Goal: Task Accomplishment & Management: Manage account settings

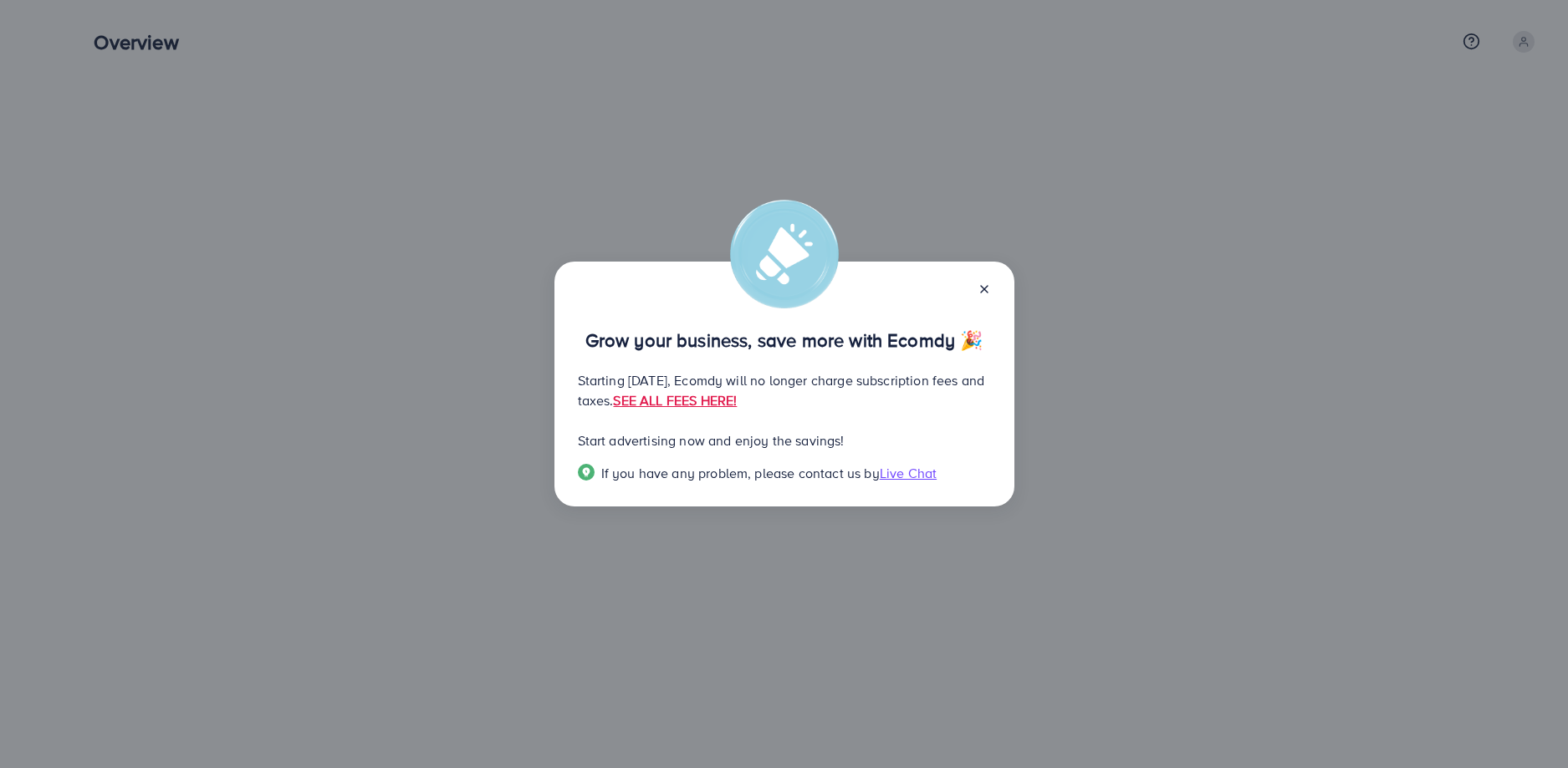
click at [976, 290] on div at bounding box center [977, 288] width 26 height 20
click at [984, 289] on icon at bounding box center [984, 290] width 14 height 14
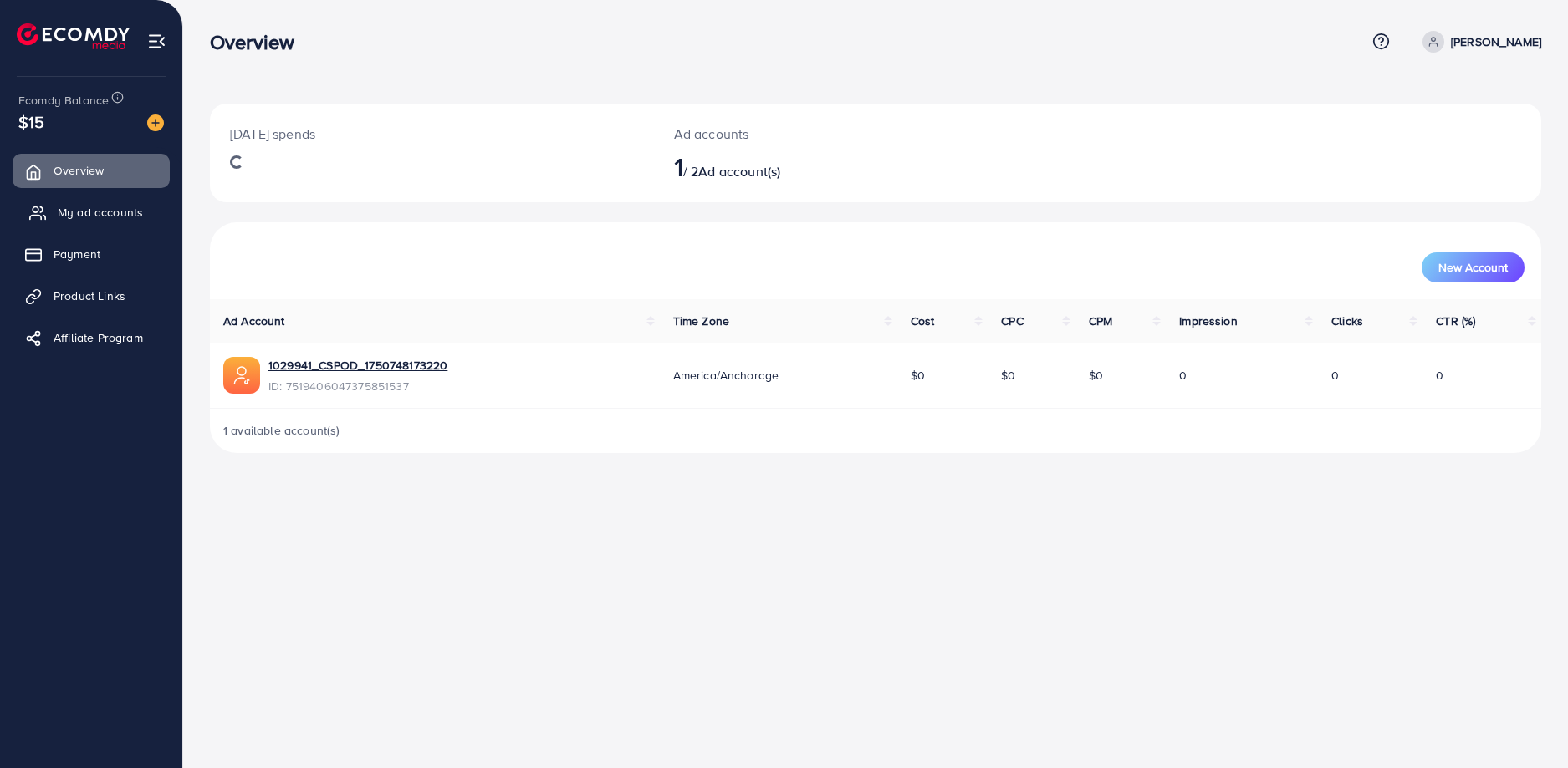
click at [79, 204] on span "My ad accounts" at bounding box center [101, 213] width 85 height 17
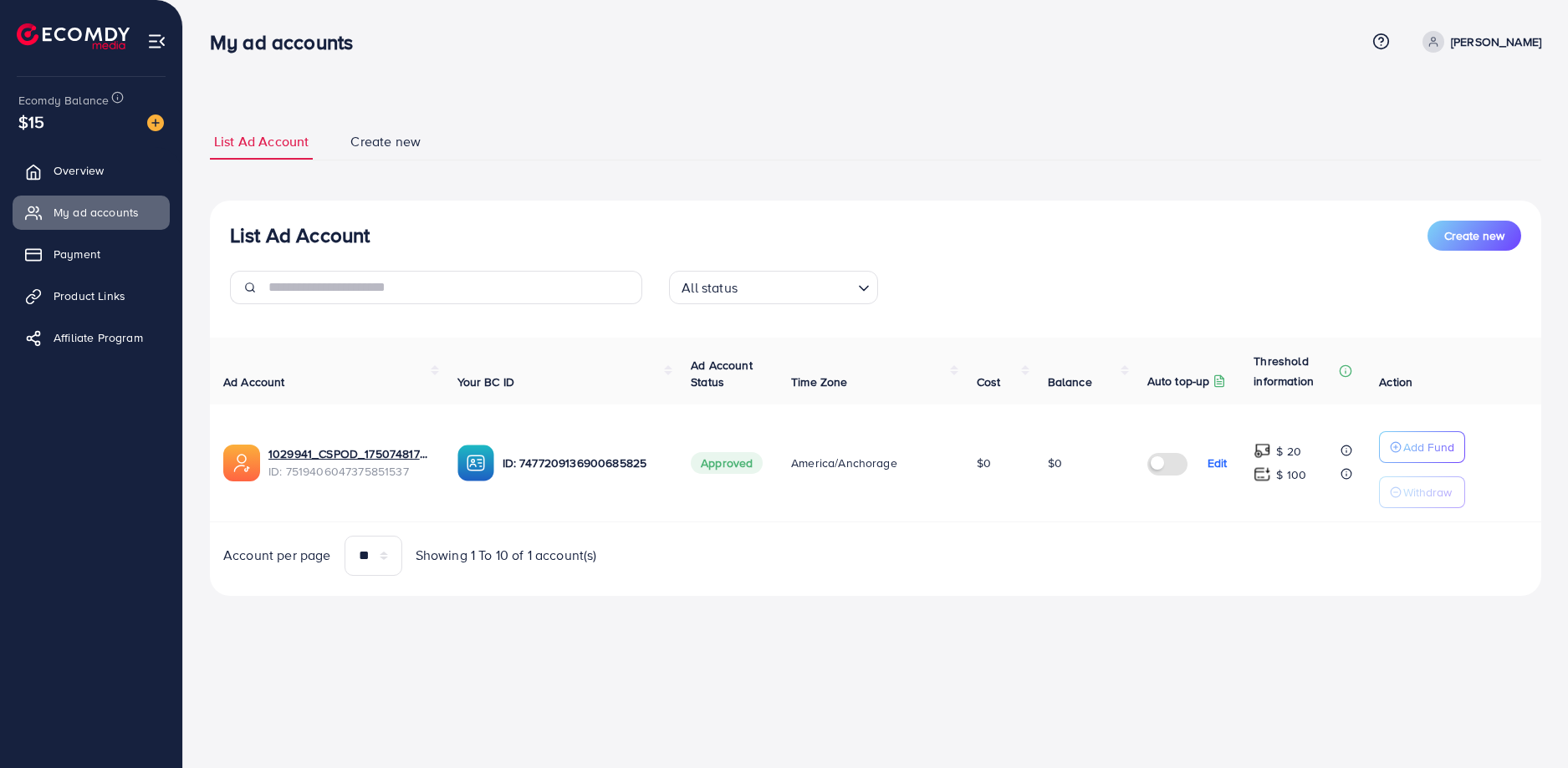
click at [1514, 37] on p "[PERSON_NAME]" at bounding box center [1496, 41] width 91 height 20
click at [1460, 130] on span "Log out" at bounding box center [1441, 137] width 45 height 20
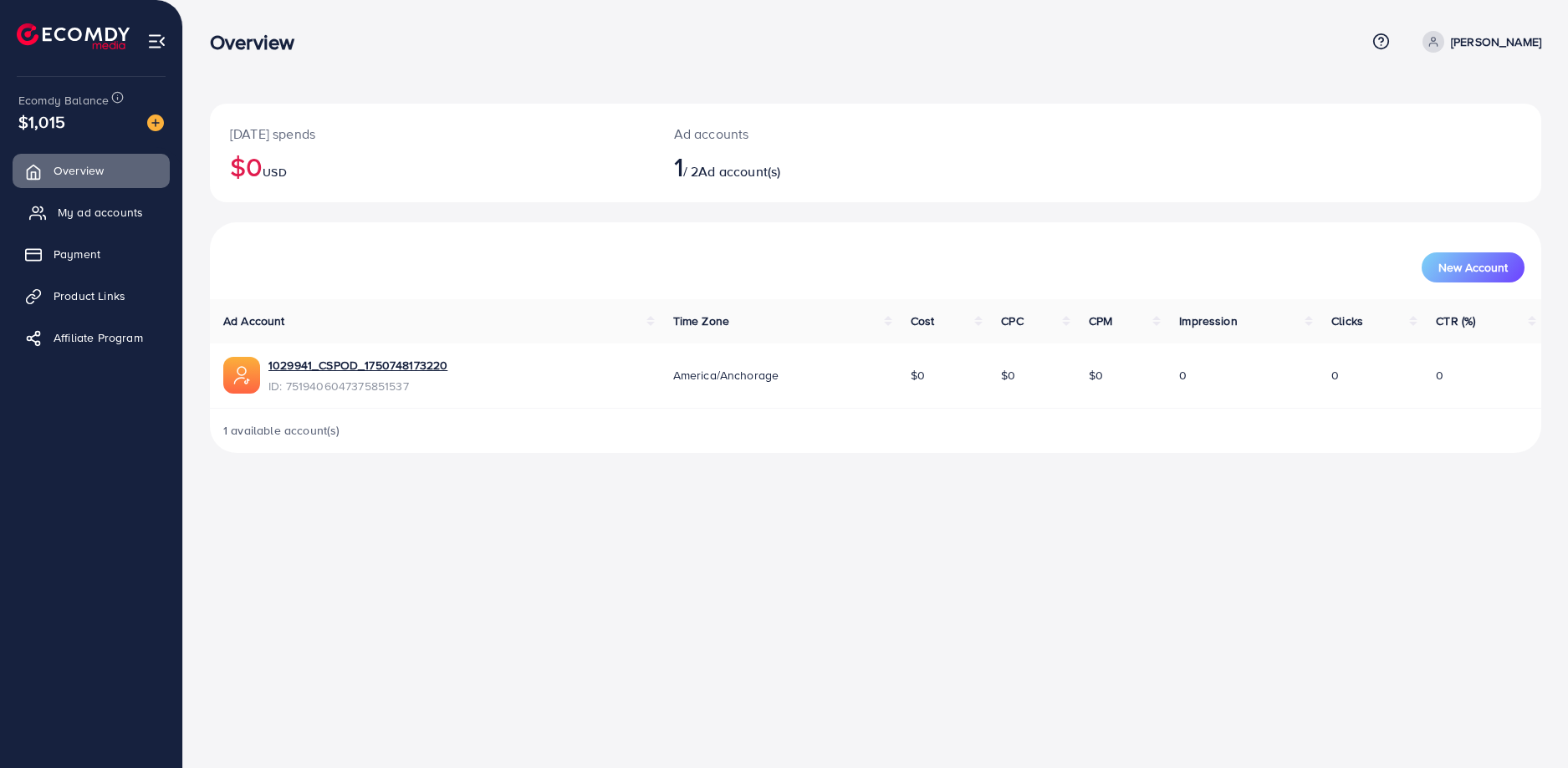
click at [89, 210] on span "My ad accounts" at bounding box center [101, 213] width 85 height 17
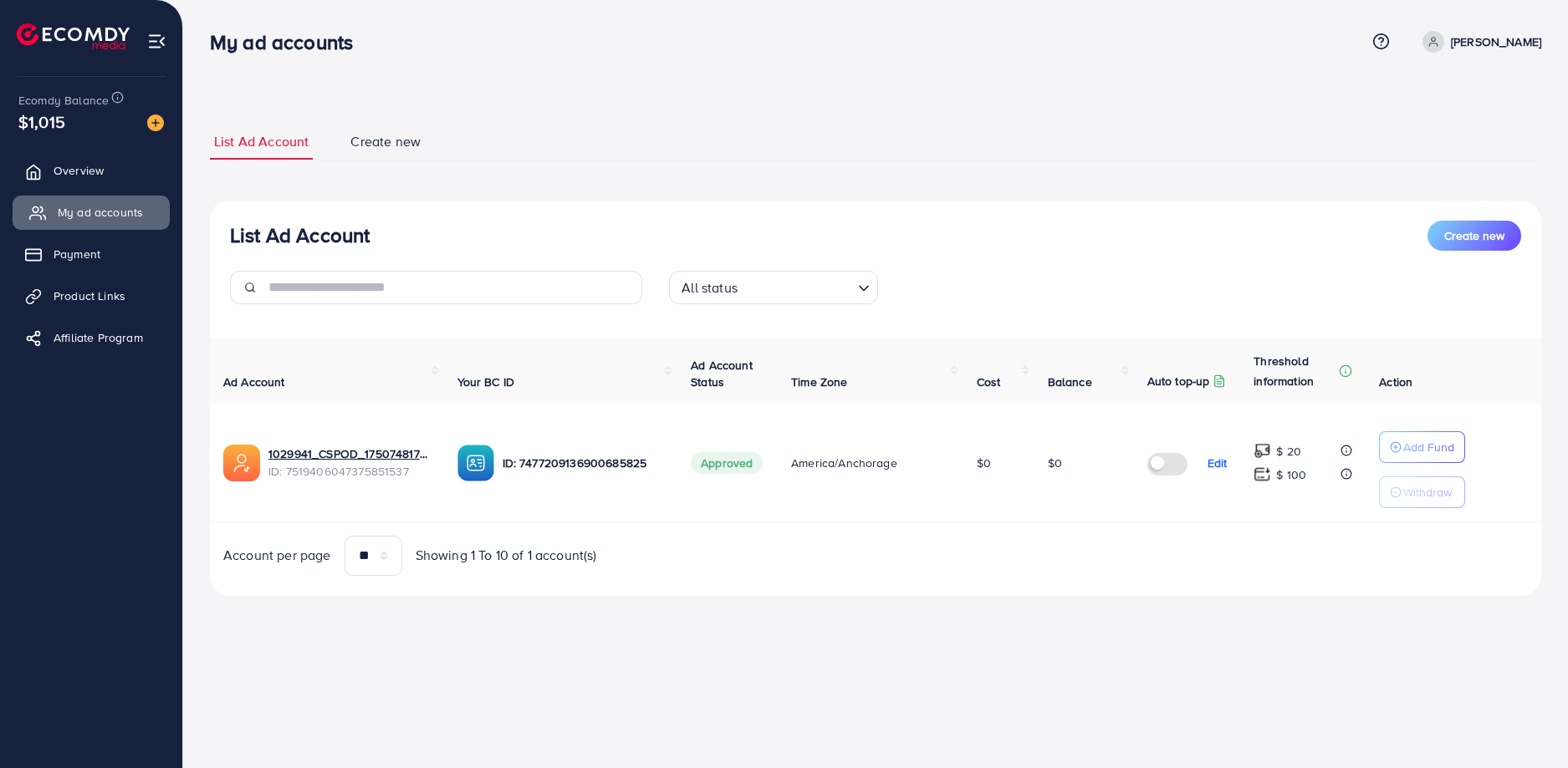
click at [126, 203] on link "My ad accounts" at bounding box center [91, 212] width 157 height 33
click at [1213, 463] on p "Edit" at bounding box center [1217, 462] width 20 height 20
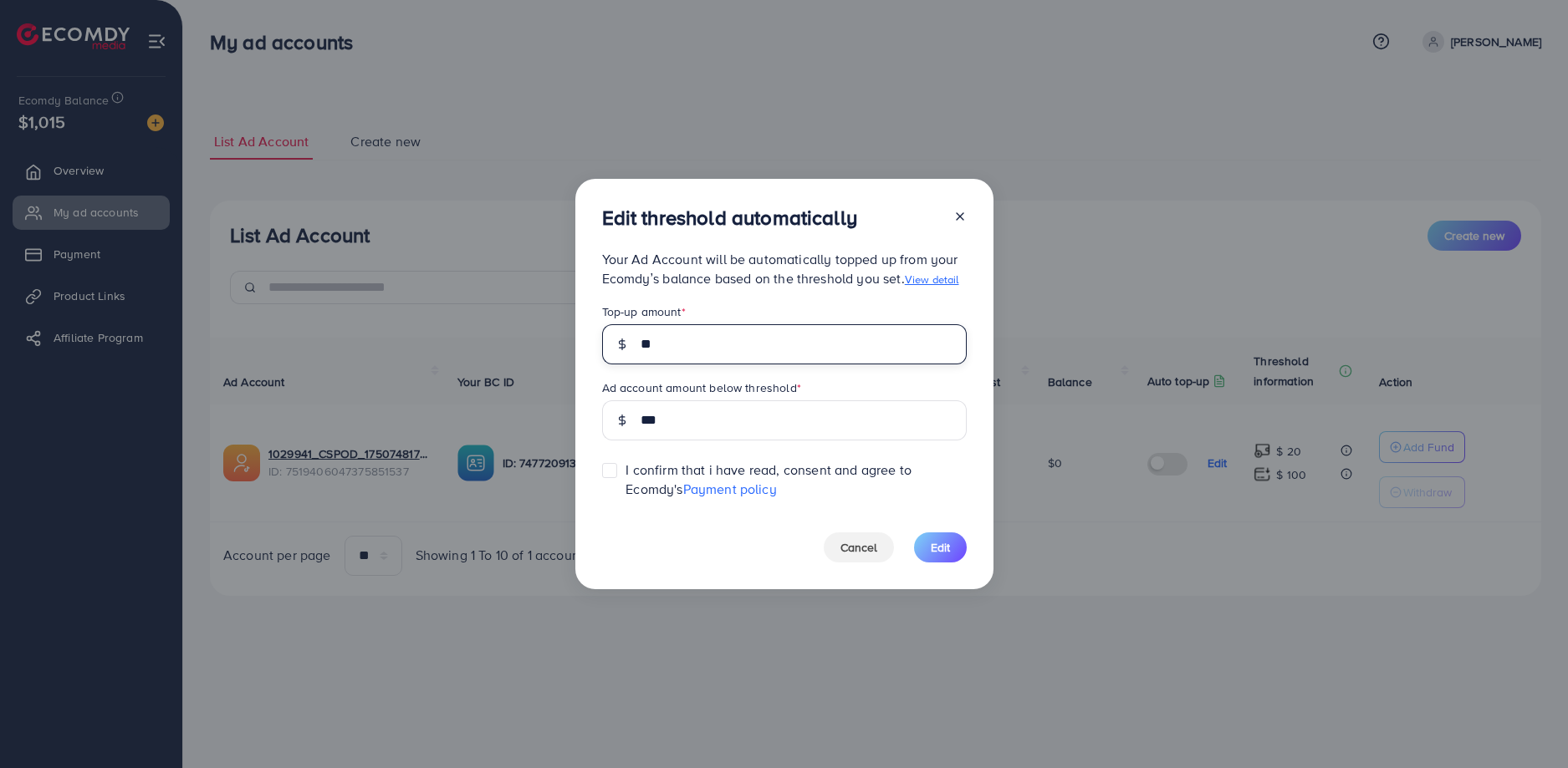
click at [718, 346] on input "**" at bounding box center [804, 344] width 326 height 40
click at [940, 542] on span "Edit" at bounding box center [940, 548] width 20 height 17
